Goal: Task Accomplishment & Management: Complete application form

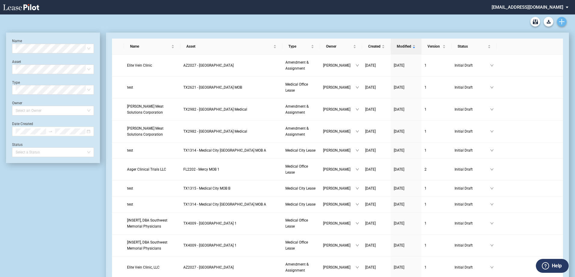
click at [562, 22] on use "Create new document" at bounding box center [561, 21] width 5 height 5
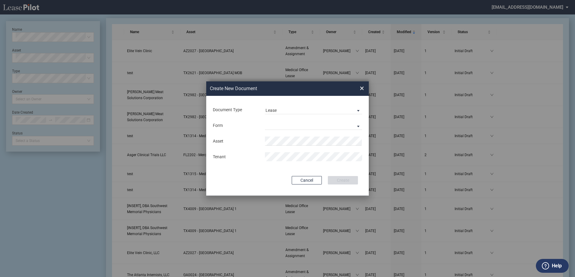
click at [319, 105] on md-input-container "Document Type Lease Lease Amendment" at bounding box center [287, 109] width 150 height 10
click at [320, 113] on md-select-value "Lease" at bounding box center [313, 109] width 97 height 9
click at [319, 127] on md-option "Amendment" at bounding box center [314, 124] width 107 height 14
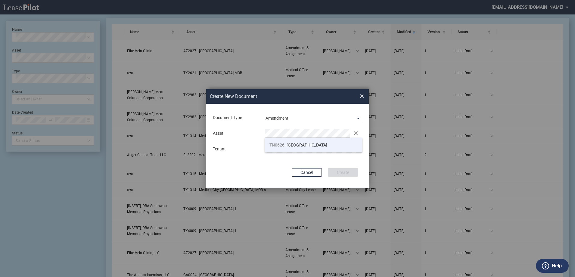
click at [298, 146] on span "TN0626 - [GEOGRAPHIC_DATA]" at bounding box center [298, 144] width 58 height 5
click at [300, 153] on md-input-container "Tenant" at bounding box center [287, 149] width 150 height 10
click at [344, 174] on button "Create" at bounding box center [343, 172] width 30 height 8
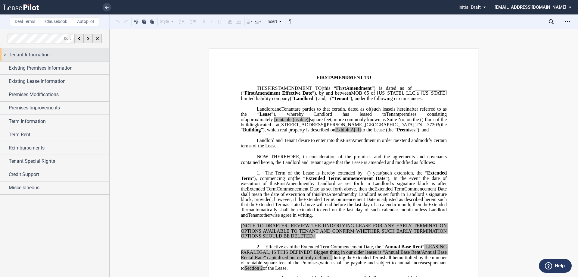
click at [62, 58] on div "Tenant Information" at bounding box center [54, 54] width 109 height 13
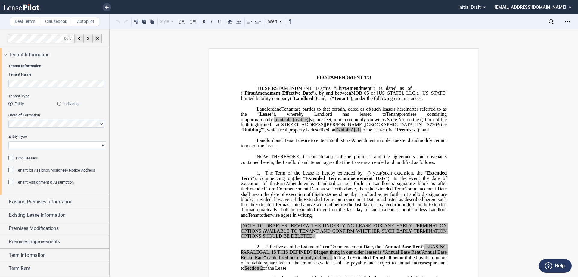
click at [351, 101] on p "THIS ﻿ ﻿ FIRST AMENDMENT TO ﻿ ﻿ (this “ ﻿ ﻿ First Amendment ”) is dated as of _…" at bounding box center [344, 93] width 206 height 16
click at [330, 101] on span "﻿ ﻿ ﻿ ﻿ ﻿ ﻿" at bounding box center [329, 98] width 4 height 5
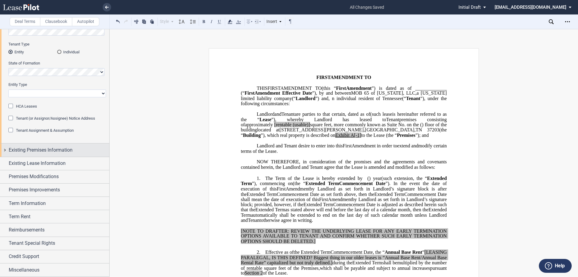
click at [45, 153] on span "Existing Premises Information" at bounding box center [41, 149] width 64 height 7
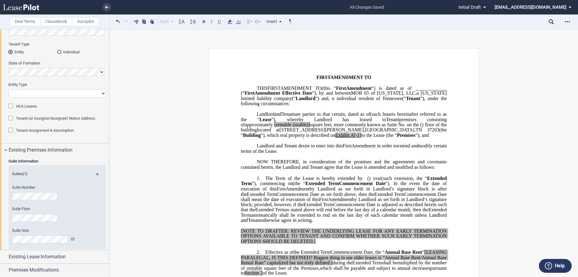
scroll to position [112, 0]
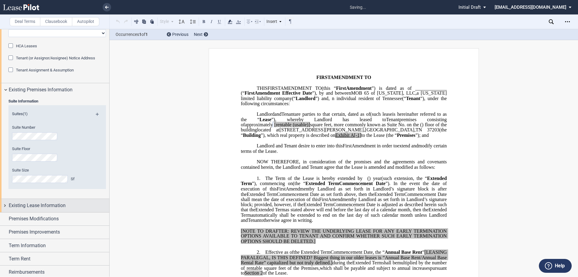
click at [67, 204] on div "Existing Lease Information" at bounding box center [59, 205] width 101 height 7
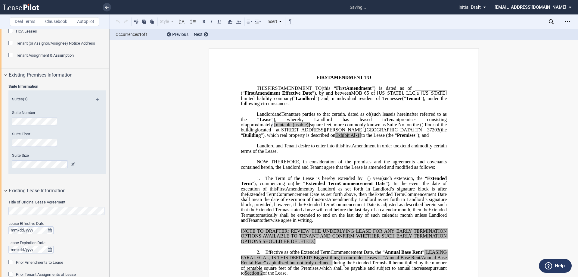
scroll to position [142, 0]
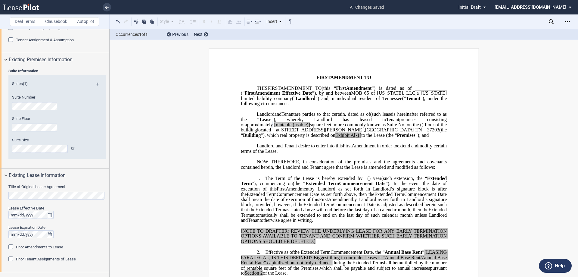
click at [0, 195] on html ".bocls-1{fill:#26354a;fill-rule:evenodd} Loading... × all changes saved Pending…" at bounding box center [289, 138] width 578 height 277
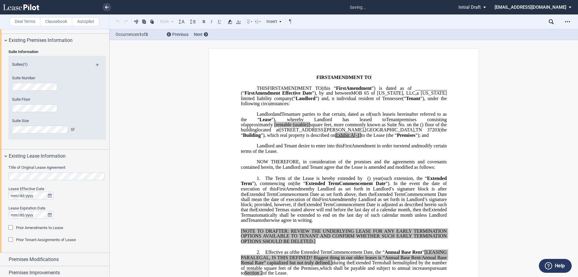
scroll to position [172, 0]
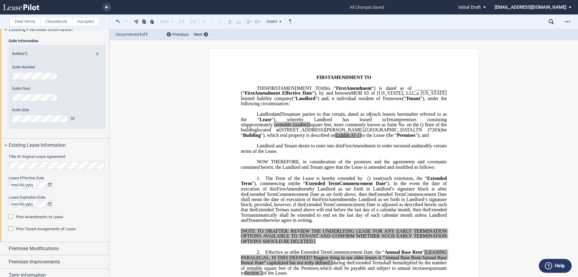
click at [326, 153] on p "Landlord and Tenant desire to enter into this ﻿ ﻿ First Amendment in order to e…" at bounding box center [344, 148] width 206 height 11
click at [334, 101] on span "﻿ individual resident of Tennessee" at bounding box center [368, 98] width 68 height 5
click at [274, 116] on span "and" at bounding box center [277, 113] width 7 height 5
click at [370, 117] on span "(such lease" at bounding box center [381, 113] width 22 height 5
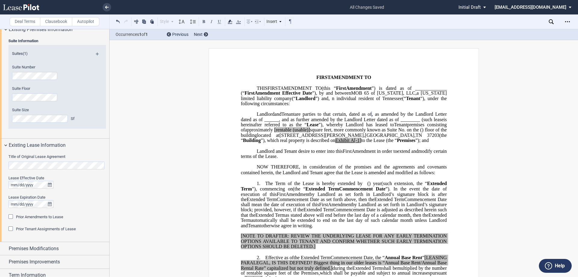
click at [372, 119] on span ", as amended by the Landlord Letter dated as of ______, and as further amended …" at bounding box center [344, 116] width 207 height 11
click at [318, 122] on span ", as amended by the Landlord Letter dated as of August 14, 2024, and as further…" at bounding box center [344, 116] width 207 height 11
click at [274, 132] on span "[rentable" at bounding box center [282, 129] width 17 height 5
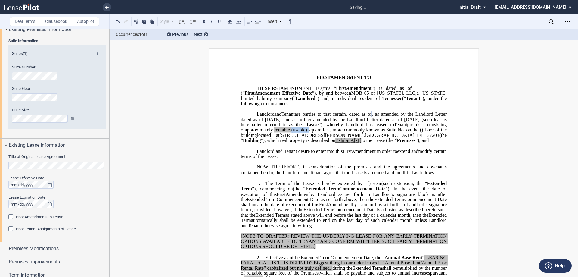
drag, startPoint x: 286, startPoint y: 133, endPoint x: 269, endPoint y: 133, distance: 16.6
click at [269, 133] on span "approximately ﻿ ﻿ rentable (usable)] square feet, more commonly known as Suite …" at bounding box center [344, 132] width 207 height 11
drag, startPoint x: 265, startPoint y: 146, endPoint x: 275, endPoint y: 144, distance: 10.4
click at [350, 143] on span "A[-1]" at bounding box center [355, 140] width 11 height 5
click at [415, 138] on span "TN" at bounding box center [418, 134] width 7 height 5
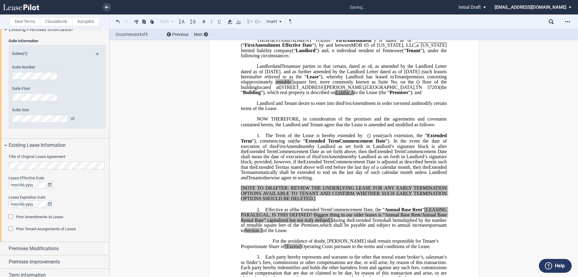
scroll to position [60, 0]
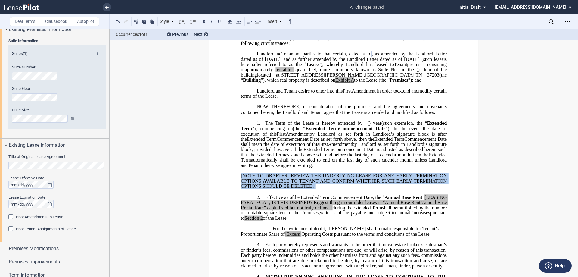
drag, startPoint x: 300, startPoint y: 190, endPoint x: 234, endPoint y: 181, distance: 67.4
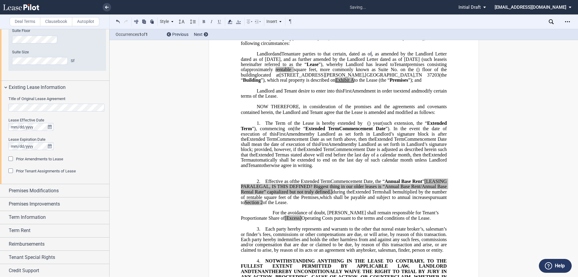
scroll to position [232, 0]
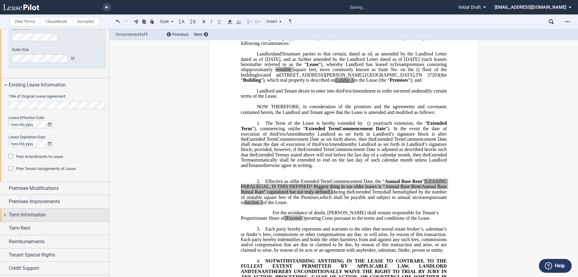
click at [35, 214] on span "Term Information" at bounding box center [27, 214] width 37 height 7
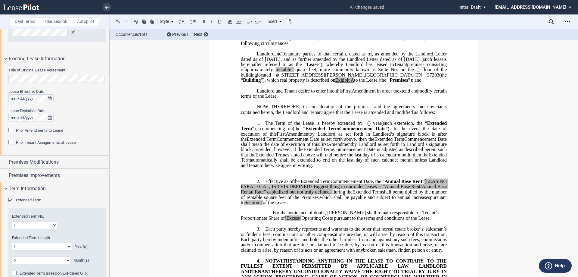
scroll to position [290, 0]
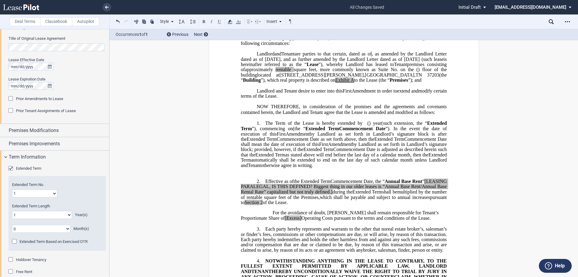
click at [37, 167] on span "Extended Term" at bounding box center [28, 168] width 25 height 5
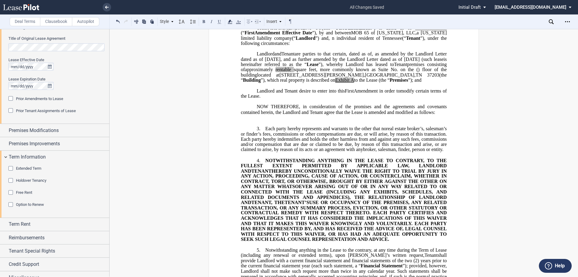
scroll to position [298, 0]
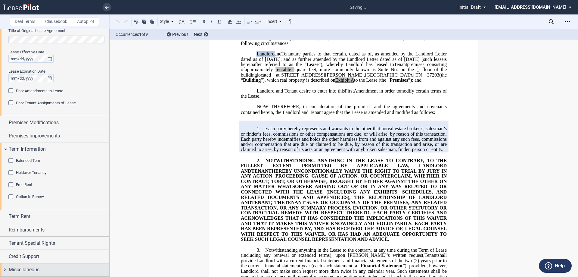
click at [31, 265] on div "Miscellaneous" at bounding box center [54, 269] width 109 height 13
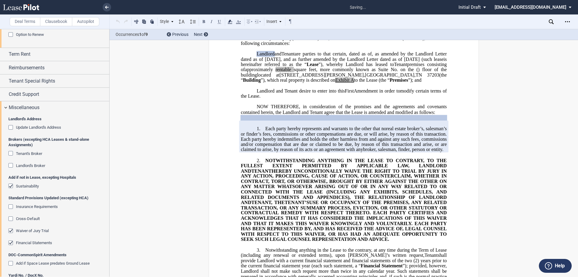
scroll to position [484, 0]
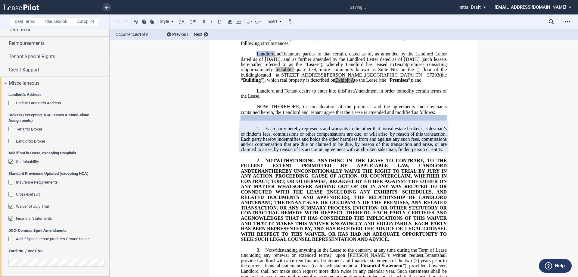
click at [36, 162] on span "Sustainability" at bounding box center [27, 161] width 23 height 5
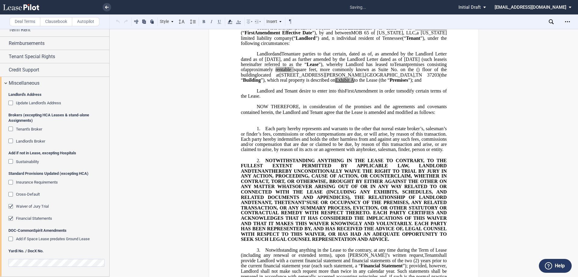
click at [29, 208] on span "Waiver of Jury Trial" at bounding box center [32, 206] width 33 height 5
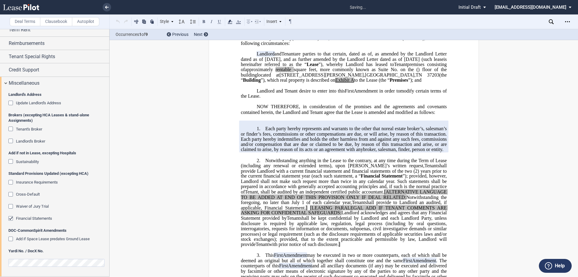
click at [26, 220] on span "Financial Statements" at bounding box center [34, 218] width 36 height 5
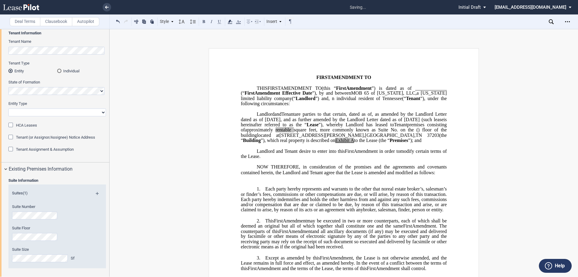
scroll to position [0, 0]
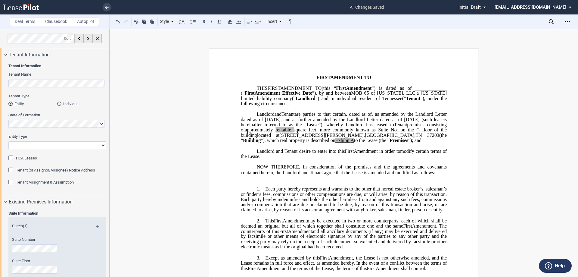
click at [32, 183] on span "Tenant Assignment & Assumption" at bounding box center [45, 182] width 58 height 5
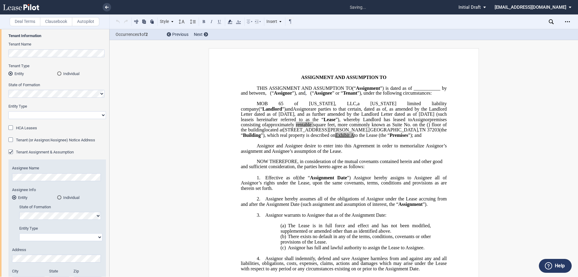
scroll to position [60, 0]
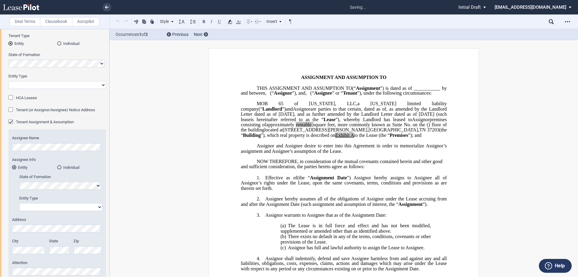
click at [48, 206] on select "Corporation Limited Liability Company General Partnership Limited Partnership O…" at bounding box center [60, 207] width 83 height 8
select select "limited liability company"
click at [19, 203] on select "Corporation Limited Liability Company General Partnership Limited Partnership O…" at bounding box center [60, 207] width 83 height 8
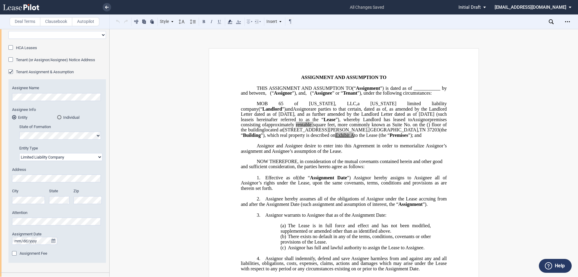
scroll to position [120, 0]
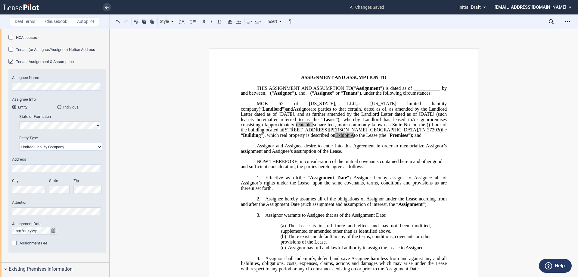
click at [53, 231] on icon "true" at bounding box center [53, 230] width 4 height 4
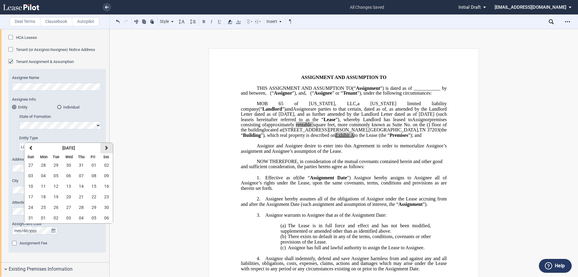
click at [103, 149] on button "next" at bounding box center [106, 148] width 13 height 11
click at [106, 150] on icon "button" at bounding box center [106, 147] width 3 height 5
click at [103, 162] on button "01" at bounding box center [106, 165] width 13 height 11
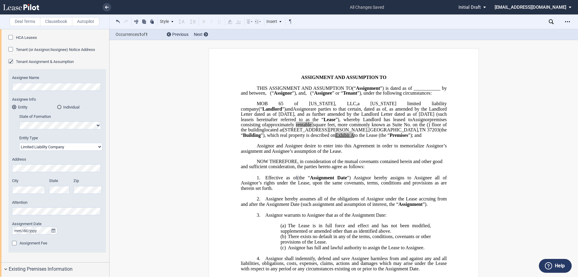
scroll to position [0, 0]
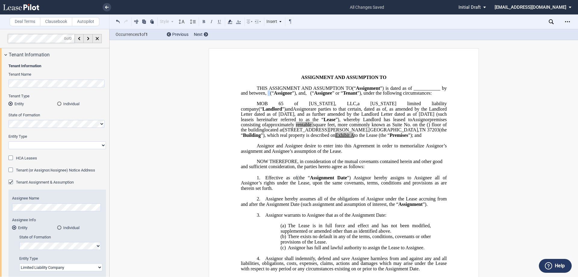
click at [266, 96] on span "﻿ ﻿ ﻿ ﻿ ﻿ ﻿" at bounding box center [268, 92] width 4 height 5
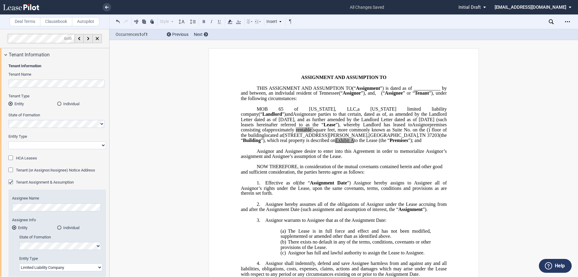
click at [381, 96] on span "﻿ ﻿" at bounding box center [381, 92] width 0 height 5
click at [339, 91] on span "﻿ ﻿an indiviudal resident of Tennessee" at bounding box center [303, 92] width 70 height 5
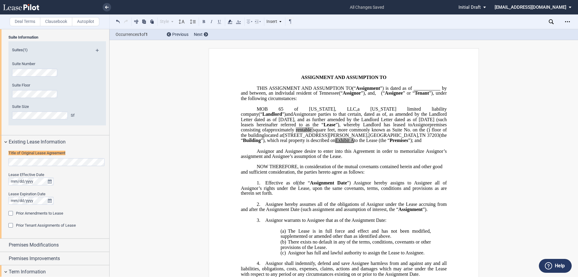
scroll to position [363, 0]
click at [339, 93] on span "﻿ ﻿an indiviudal resident of Tennessee" at bounding box center [303, 92] width 70 height 5
click at [268, 96] on span "﻿ ﻿an i﻿ndividual resident of Tennessee" at bounding box center [303, 92] width 70 height 5
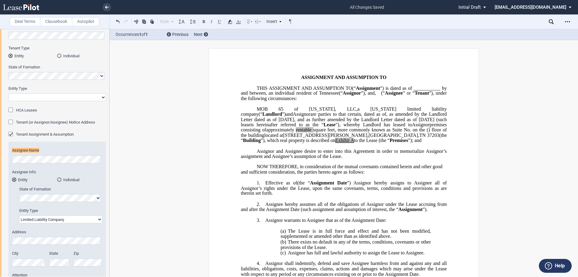
click at [262, 116] on span "(“" at bounding box center [261, 113] width 4 height 5
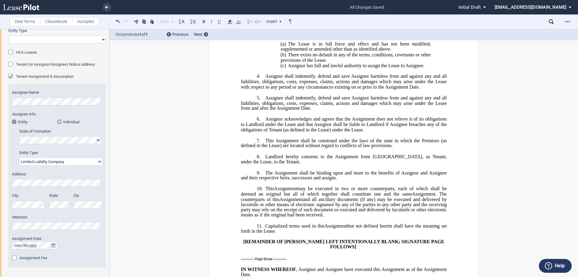
scroll to position [39, 0]
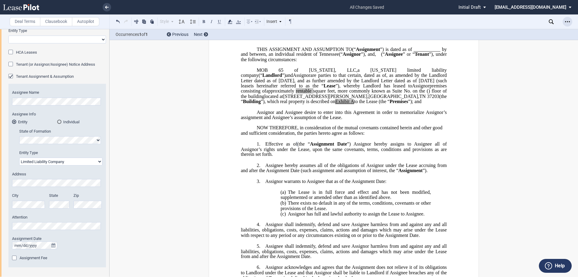
click at [566, 19] on icon "Open Lease options menu" at bounding box center [567, 21] width 5 height 5
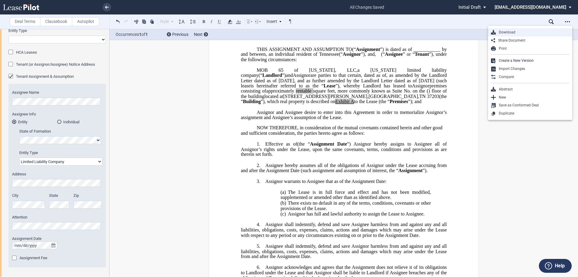
drag, startPoint x: 519, startPoint y: 36, endPoint x: 519, endPoint y: 33, distance: 3.0
click at [519, 33] on div "Download Share Document Print Create a New Version Import Changes Compare Abstr…" at bounding box center [530, 73] width 84 height 94
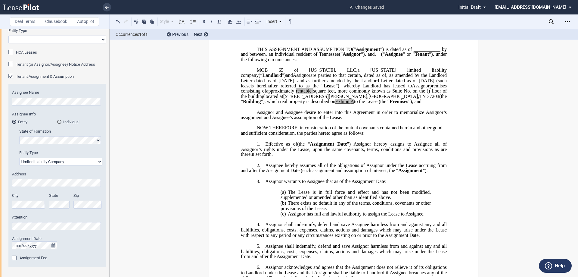
scroll to position [0, 0]
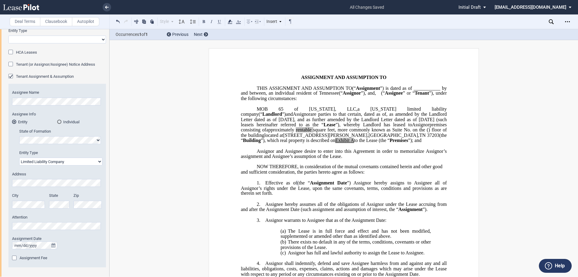
click at [356, 111] on span "," at bounding box center [356, 108] width 1 height 5
click at [566, 22] on icon "Open Lease options menu" at bounding box center [567, 21] width 5 height 5
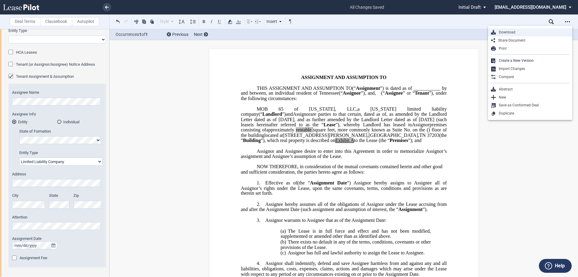
click at [521, 31] on div "Download" at bounding box center [532, 32] width 73 height 5
